Goal: Information Seeking & Learning: Find specific page/section

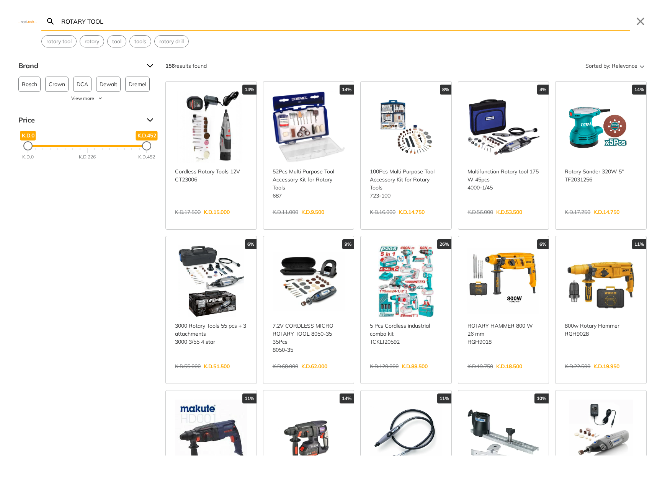
type input "ROTARY TOOL"
click at [223, 220] on link "View more →" at bounding box center [211, 220] width 72 height 0
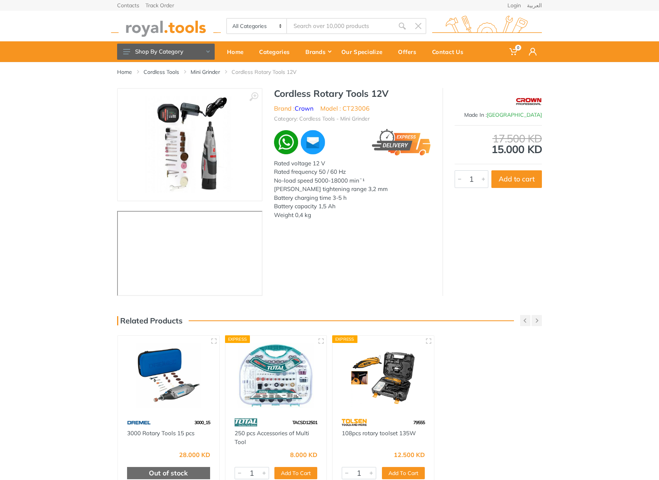
type input "ROTARY TOOL"
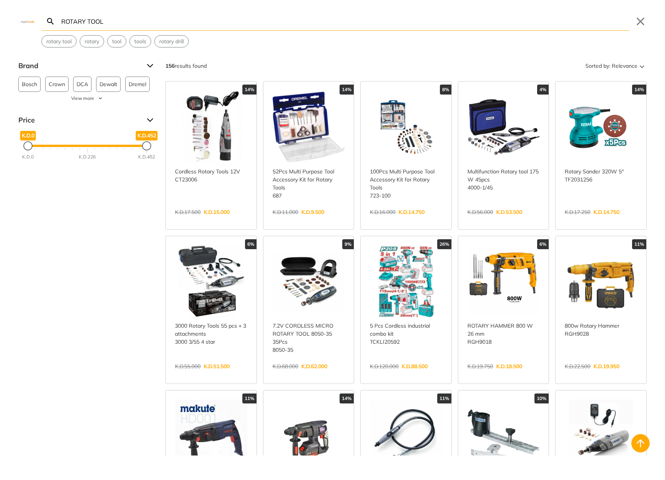
click at [325, 29] on body "0 0" at bounding box center [332, 240] width 665 height 480
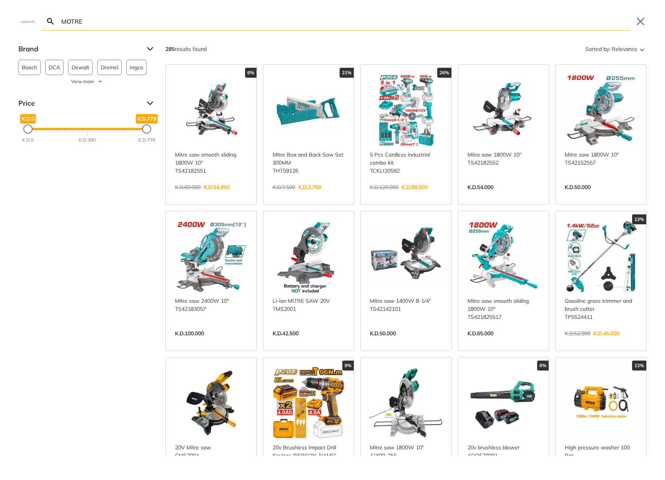
type input "MOTRE"
click at [183, 195] on link "View more →" at bounding box center [211, 195] width 72 height 0
